Goal: Transaction & Acquisition: Purchase product/service

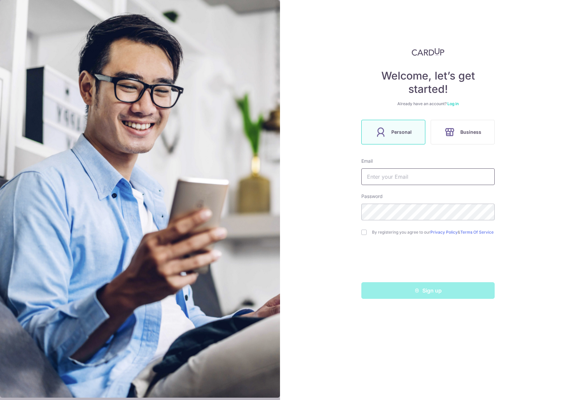
click at [401, 179] on input "text" at bounding box center [427, 177] width 133 height 17
click at [288, 183] on div "Welcome, let’s get started! Already have an account? Log in Personal Business E…" at bounding box center [428, 200] width 296 height 400
click at [367, 178] on input "text" at bounding box center [427, 177] width 133 height 17
type input "[EMAIL_ADDRESS][DOMAIN_NAME]"
click at [362, 233] on input "checkbox" at bounding box center [363, 232] width 5 height 5
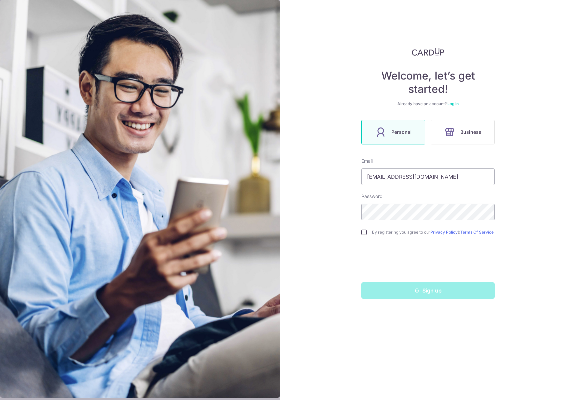
checkbox input "true"
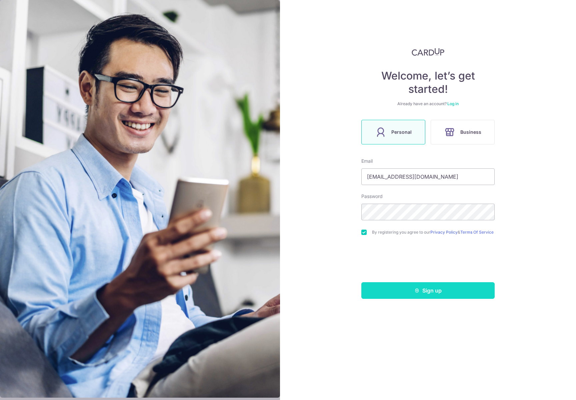
click at [438, 293] on button "Sign up" at bounding box center [427, 290] width 133 height 17
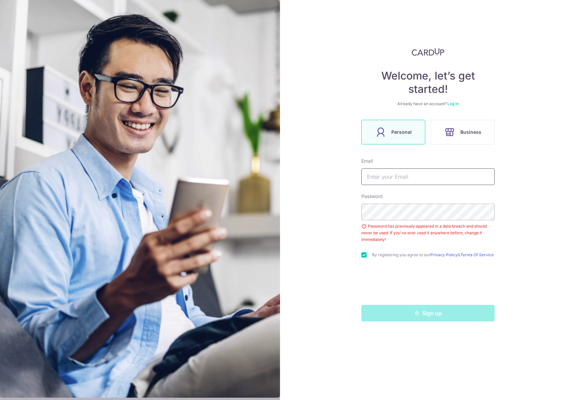
click at [400, 176] on input "text" at bounding box center [427, 177] width 133 height 17
type input "[EMAIL_ADDRESS][DOMAIN_NAME]"
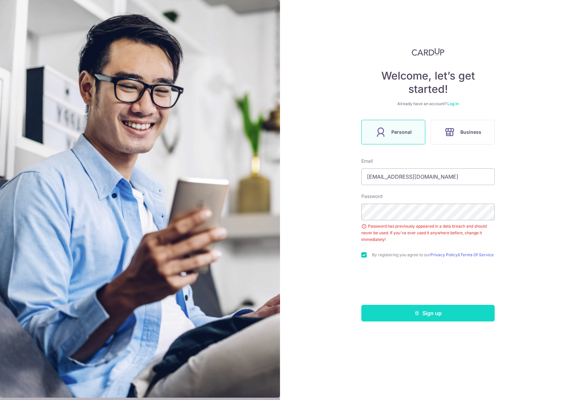
click at [437, 310] on button "Sign up" at bounding box center [427, 313] width 133 height 17
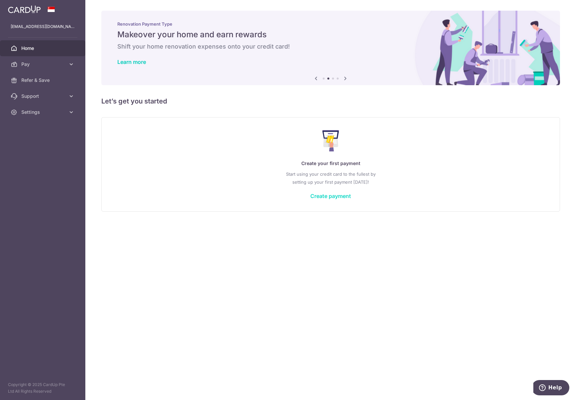
click at [336, 197] on link "Create payment" at bounding box center [330, 196] width 41 height 7
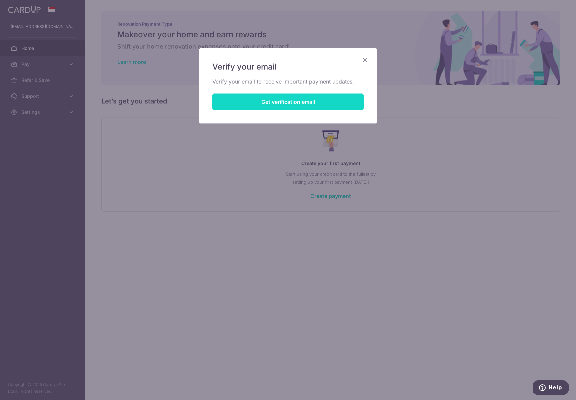
click at [296, 102] on button "Get verification email" at bounding box center [287, 102] width 151 height 17
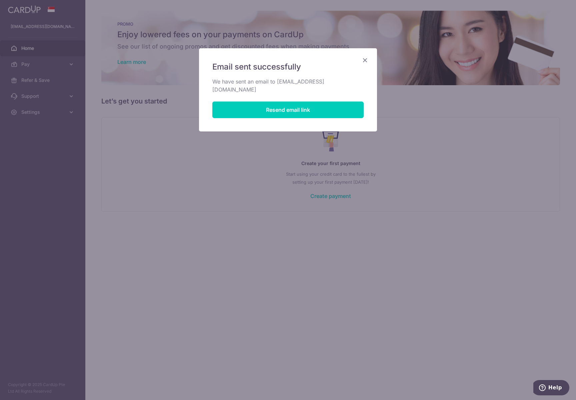
click at [366, 60] on icon "Close" at bounding box center [365, 60] width 8 height 8
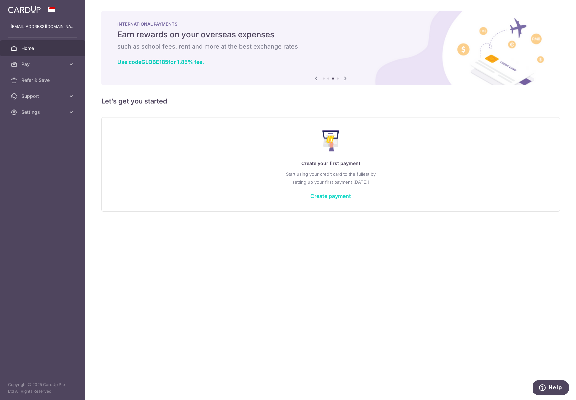
click at [338, 197] on link "Create payment" at bounding box center [330, 196] width 41 height 7
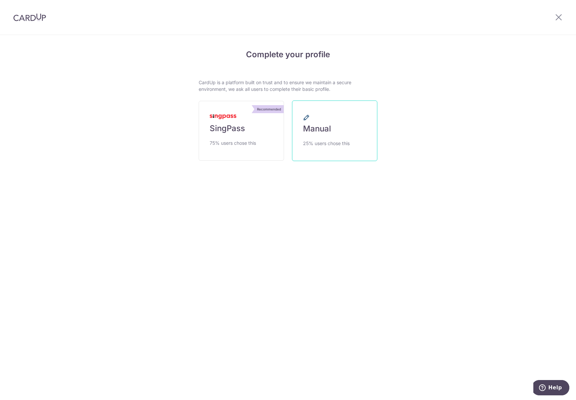
click at [345, 134] on link "Manual 25% users chose this" at bounding box center [334, 131] width 85 height 61
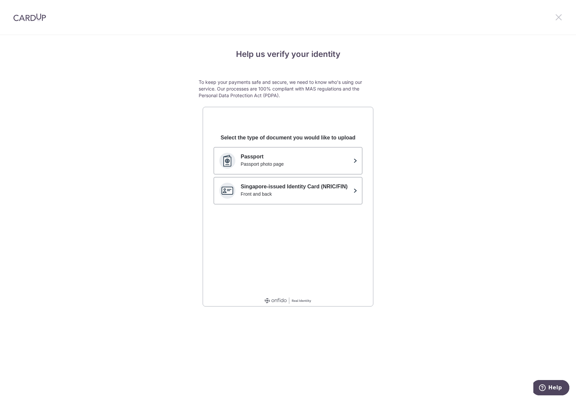
click at [558, 17] on icon at bounding box center [558, 17] width 8 height 8
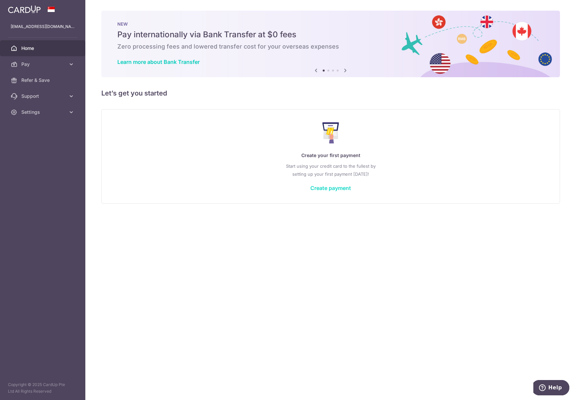
click at [334, 191] on link "Create payment" at bounding box center [330, 188] width 41 height 7
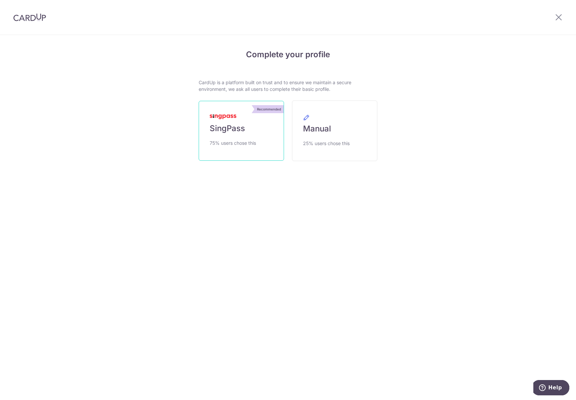
click at [228, 132] on span "SingPass" at bounding box center [226, 128] width 35 height 11
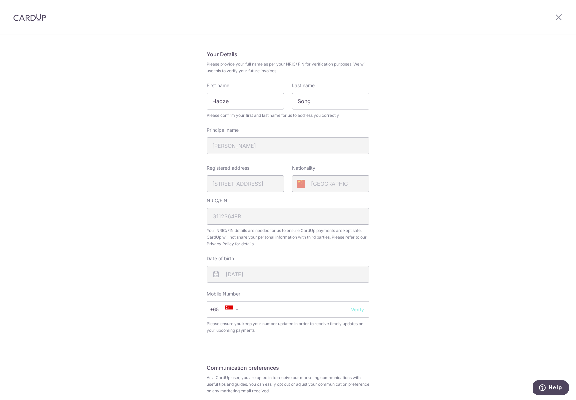
scroll to position [92, 0]
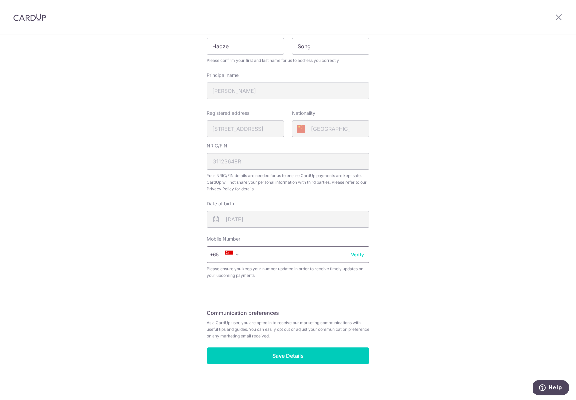
click at [289, 253] on input "text" at bounding box center [287, 254] width 163 height 17
type input "83180686"
click at [353, 256] on button "Verify" at bounding box center [357, 254] width 13 height 7
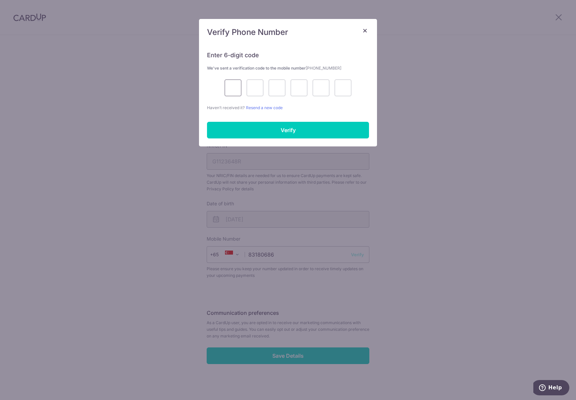
click at [237, 88] on input "text" at bounding box center [232, 88] width 17 height 17
type input "8"
type input "2"
type input "0"
type input "2"
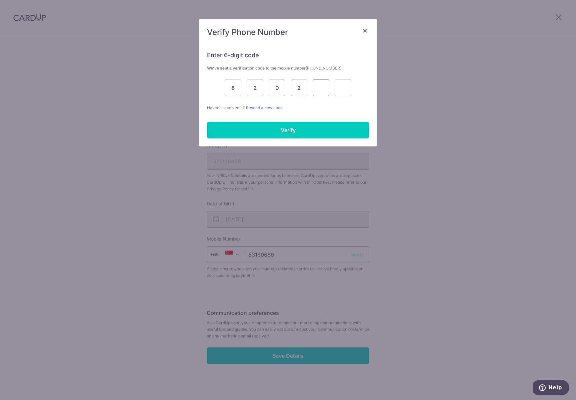
type input "4"
type input "3"
click at [299, 131] on icon at bounding box center [301, 129] width 8 height 8
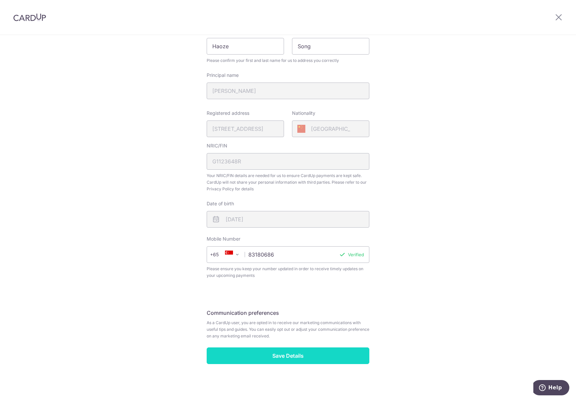
click at [281, 355] on input "Save Details" at bounding box center [287, 356] width 163 height 17
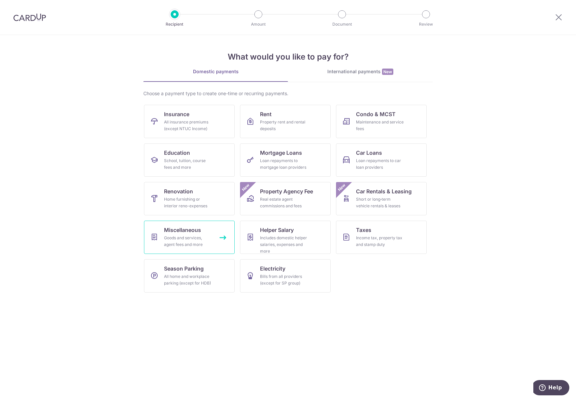
click at [207, 234] on link "Miscellaneous Goods and services, agent fees and more" at bounding box center [189, 237] width 91 height 33
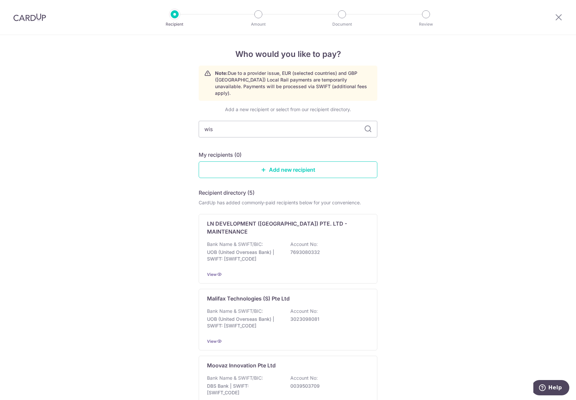
type input "wise"
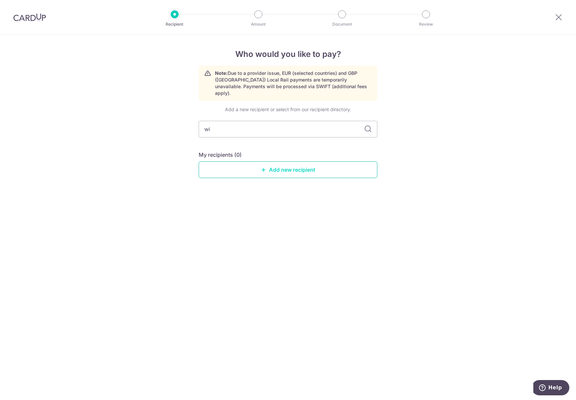
type input "w"
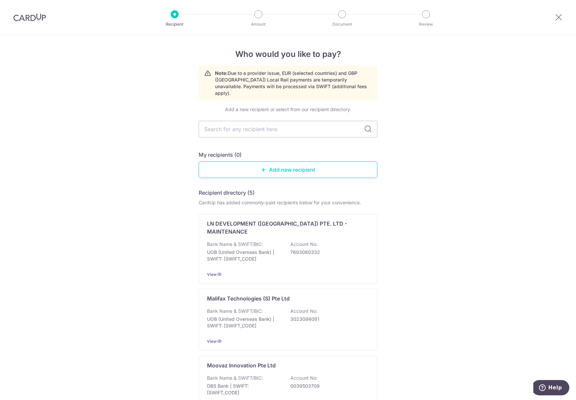
click at [265, 170] on link "Add new recipient" at bounding box center [288, 170] width 179 height 17
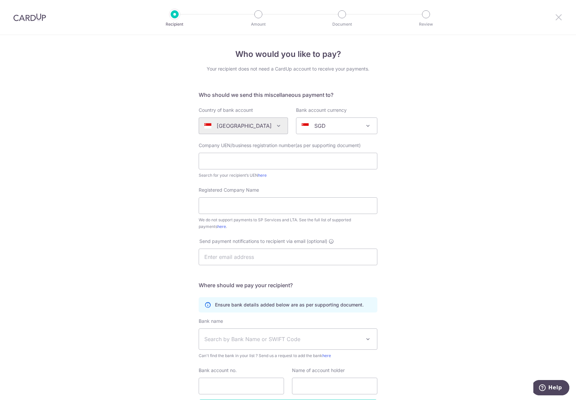
click at [557, 19] on icon at bounding box center [558, 17] width 8 height 8
click at [557, 13] on icon at bounding box center [558, 17] width 8 height 8
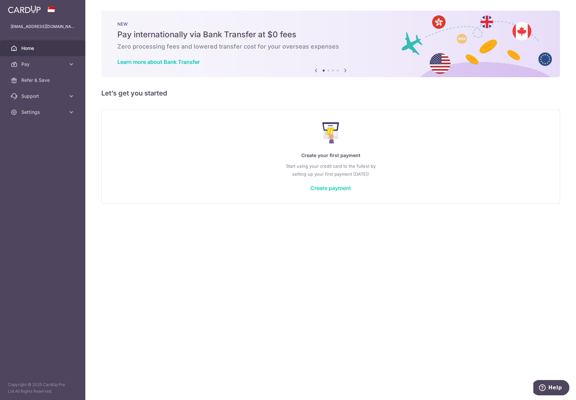
click at [331, 189] on link "Create payment" at bounding box center [330, 188] width 41 height 7
